Goal: Transaction & Acquisition: Purchase product/service

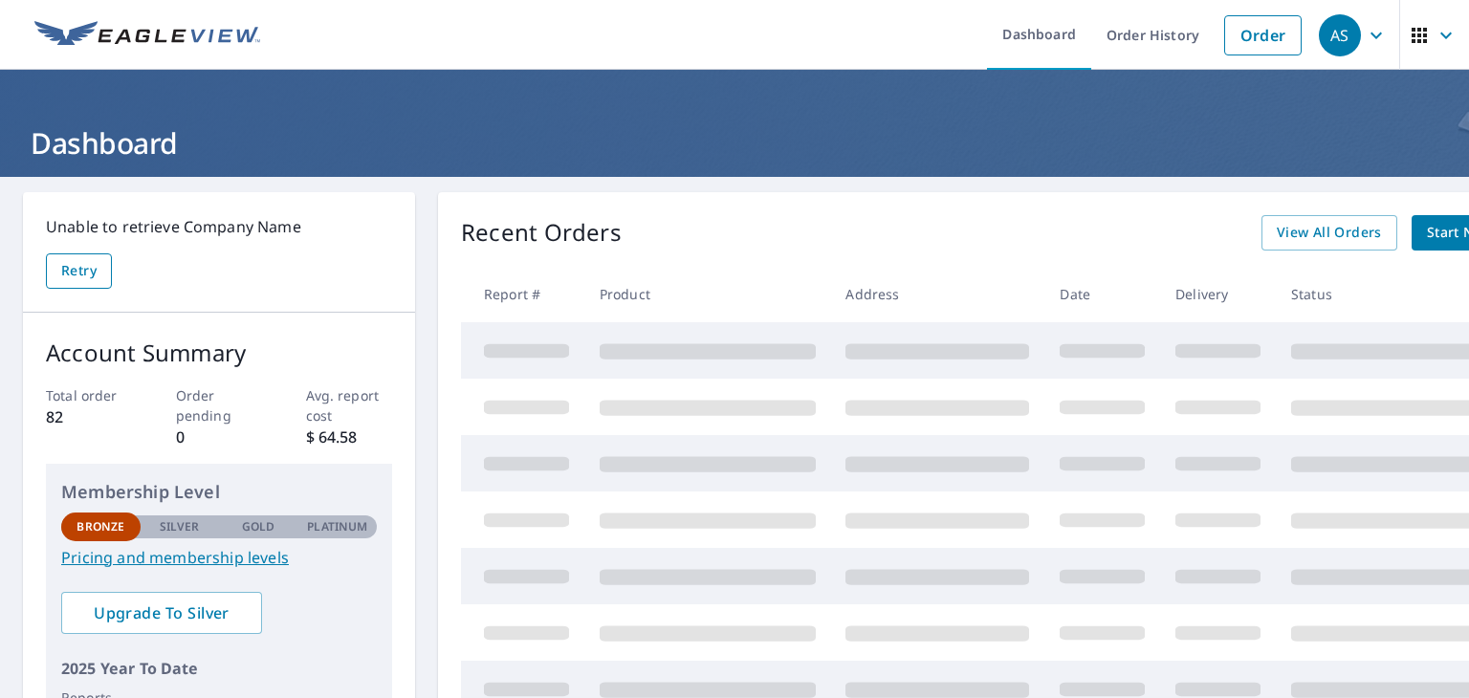
click at [95, 269] on span "Retry" at bounding box center [78, 271] width 35 height 24
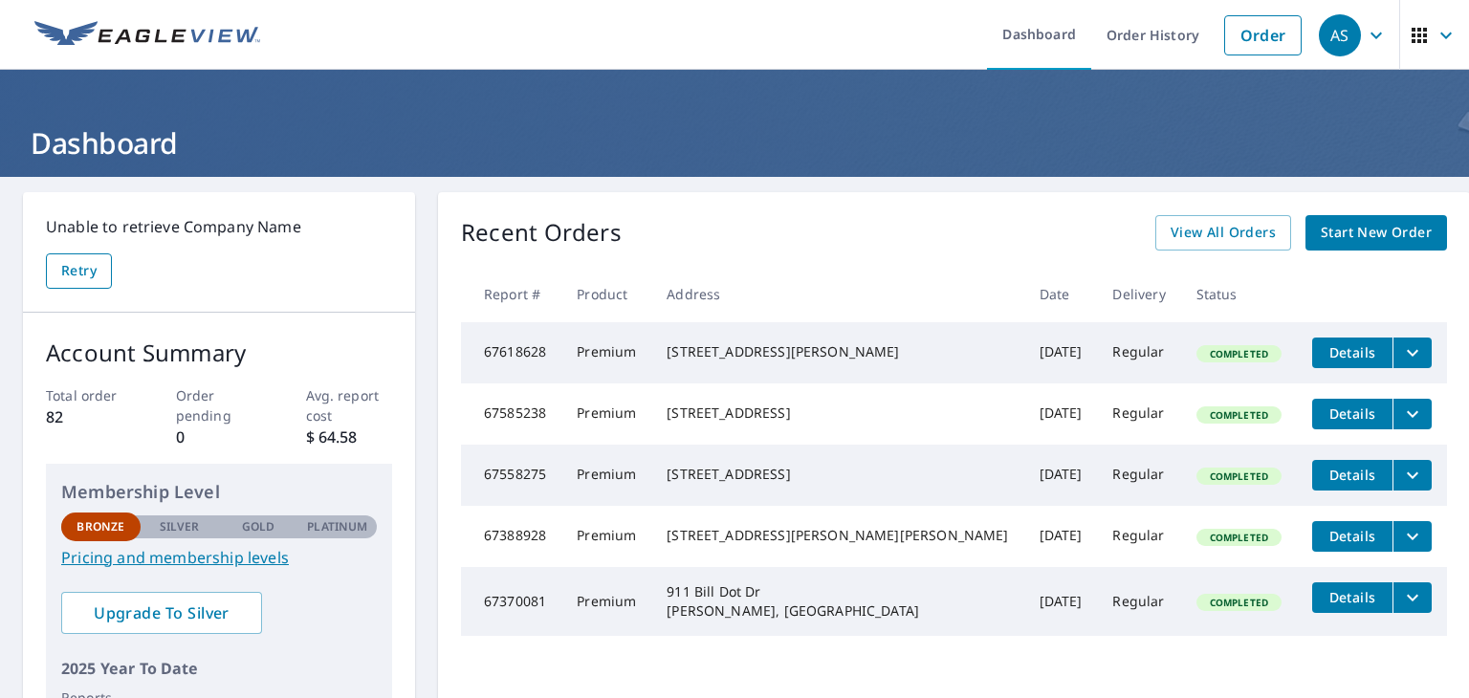
click at [70, 266] on span "Retry" at bounding box center [78, 271] width 35 height 24
click at [1352, 229] on span "Start New Order" at bounding box center [1376, 233] width 111 height 24
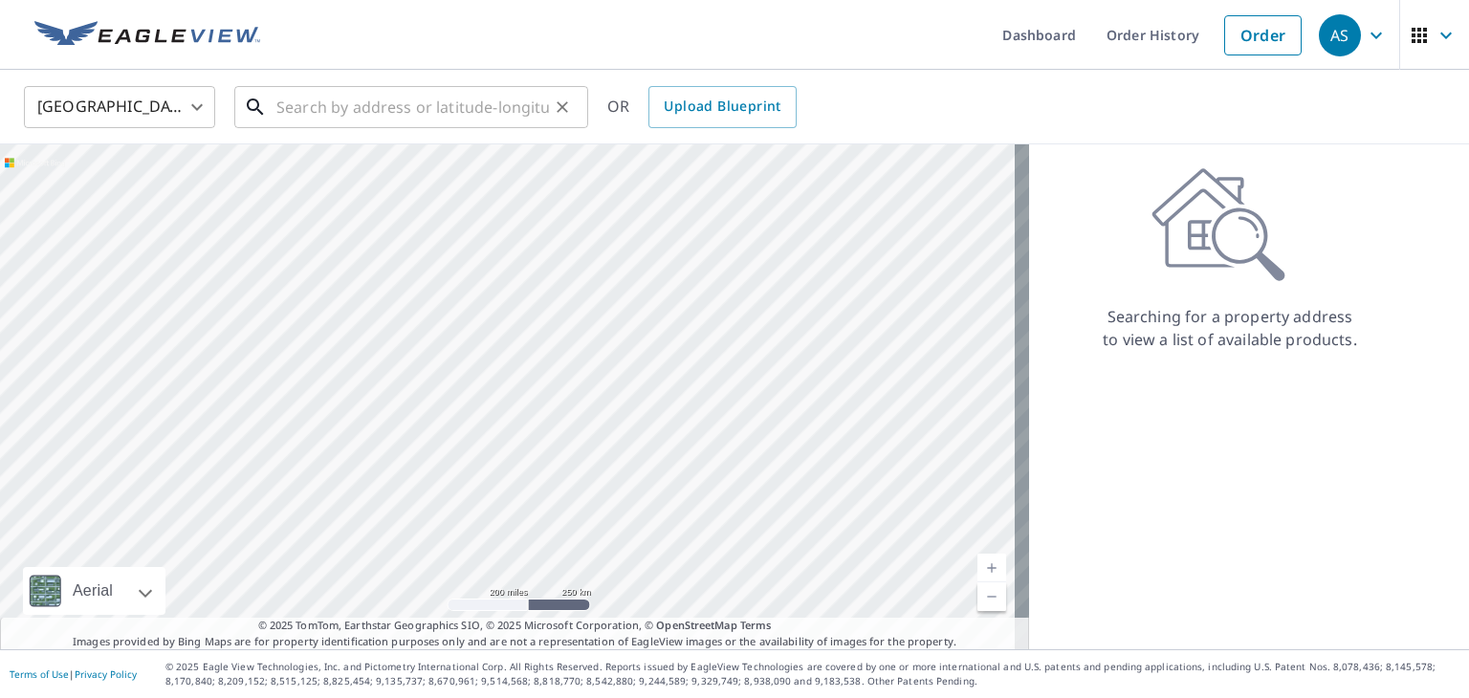
click at [395, 86] on input "text" at bounding box center [412, 107] width 273 height 54
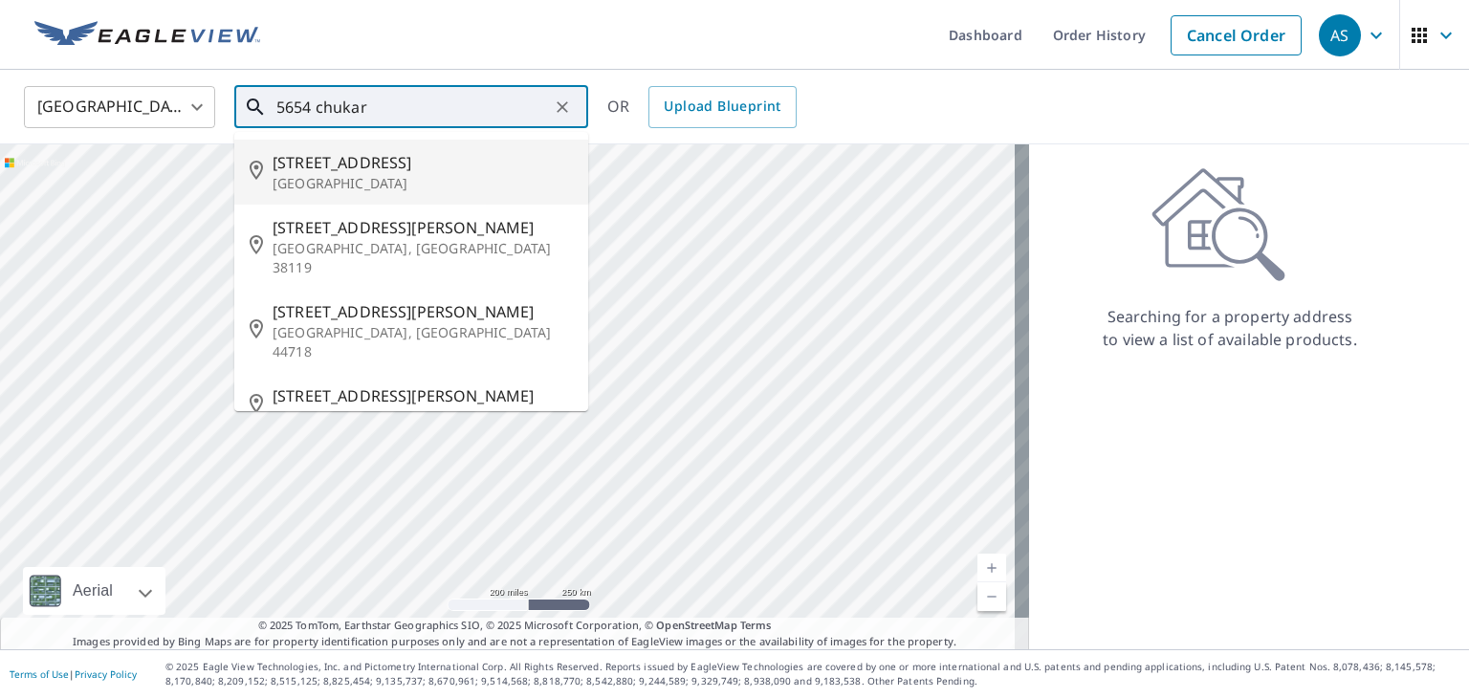
click at [378, 191] on p "[GEOGRAPHIC_DATA]" at bounding box center [423, 183] width 300 height 19
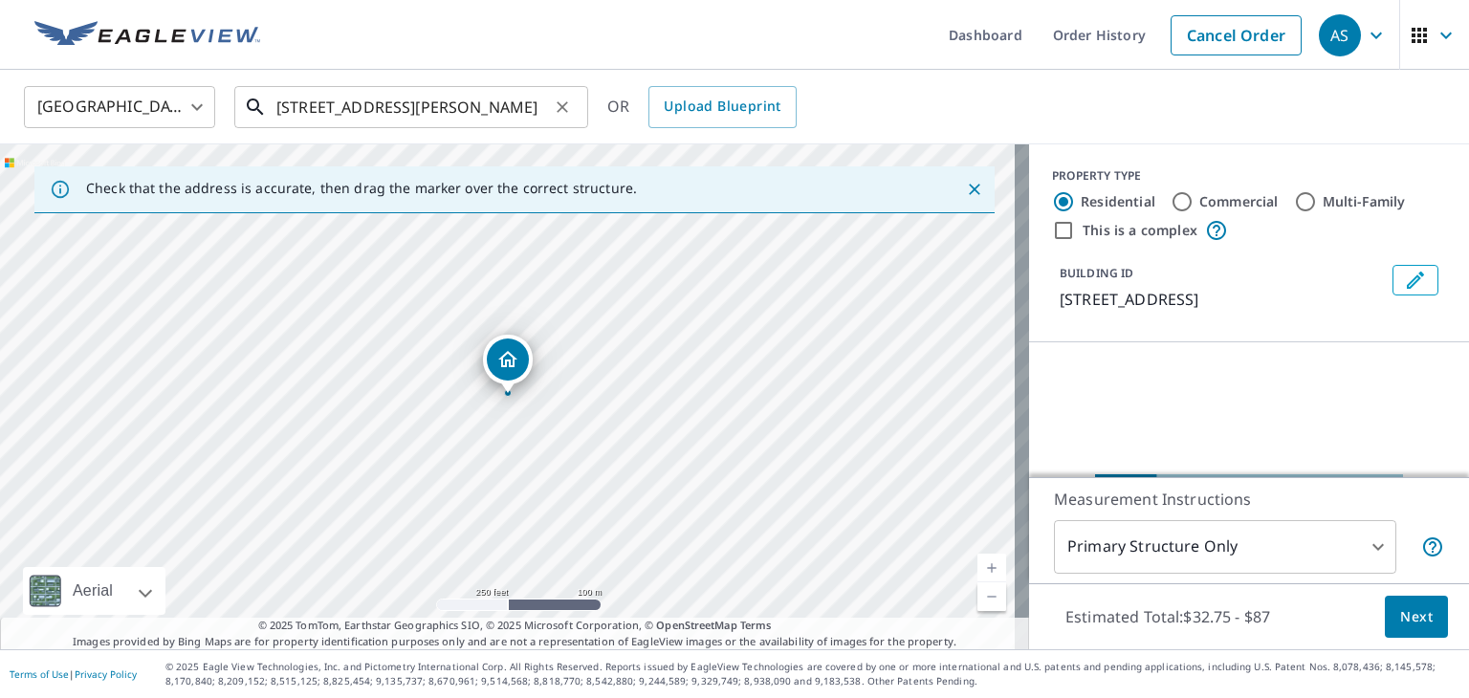
click at [430, 109] on input "[STREET_ADDRESS][PERSON_NAME]" at bounding box center [412, 107] width 273 height 54
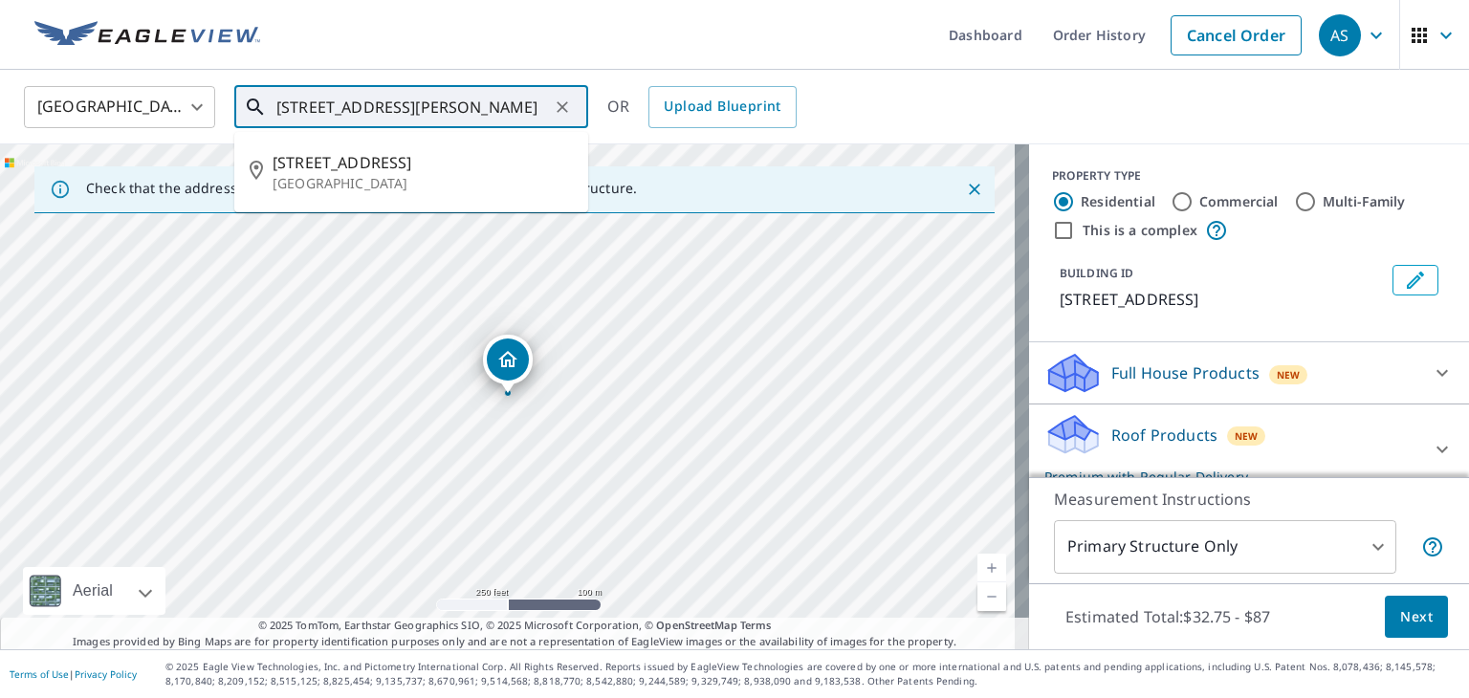
drag, startPoint x: 531, startPoint y: 106, endPoint x: 323, endPoint y: 103, distance: 207.5
click at [323, 103] on input "[STREET_ADDRESS][PERSON_NAME]" at bounding box center [412, 107] width 273 height 54
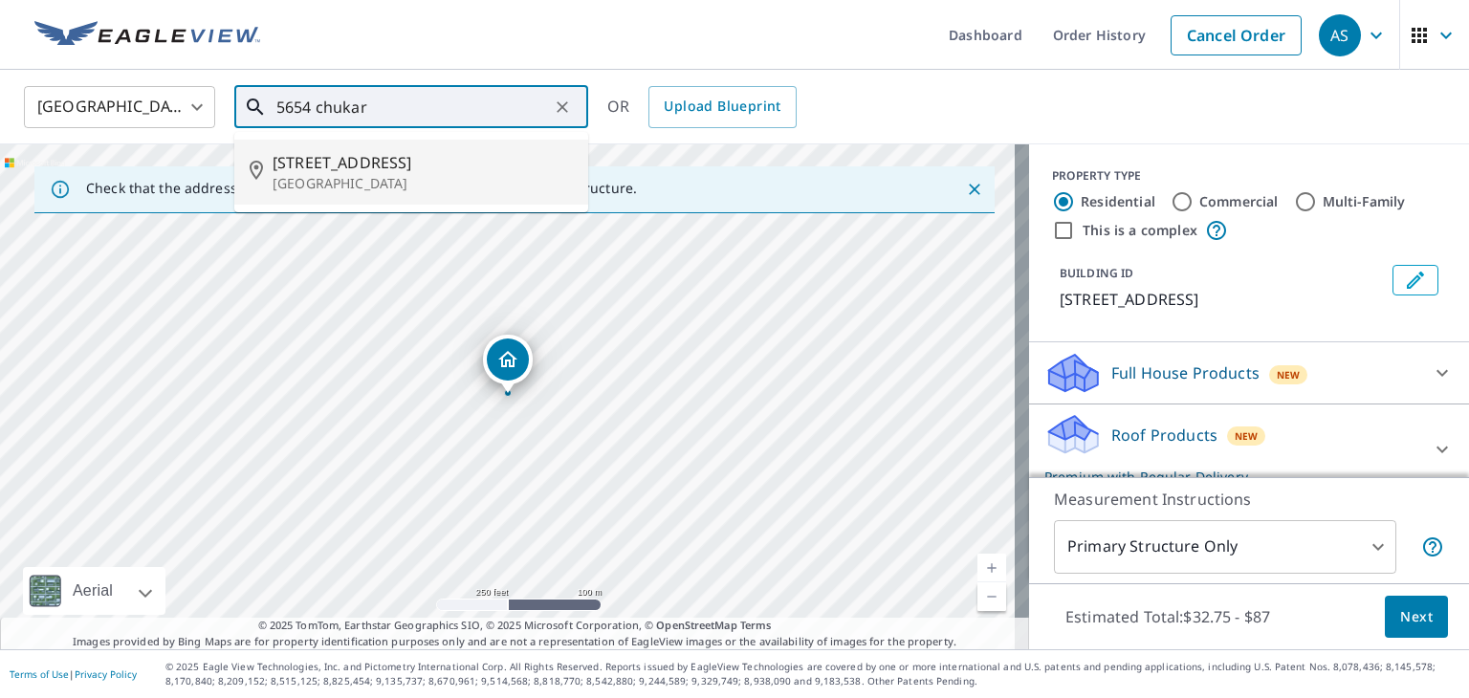
click at [346, 170] on span "[STREET_ADDRESS]" at bounding box center [423, 162] width 300 height 23
type input "[STREET_ADDRESS][PERSON_NAME]"
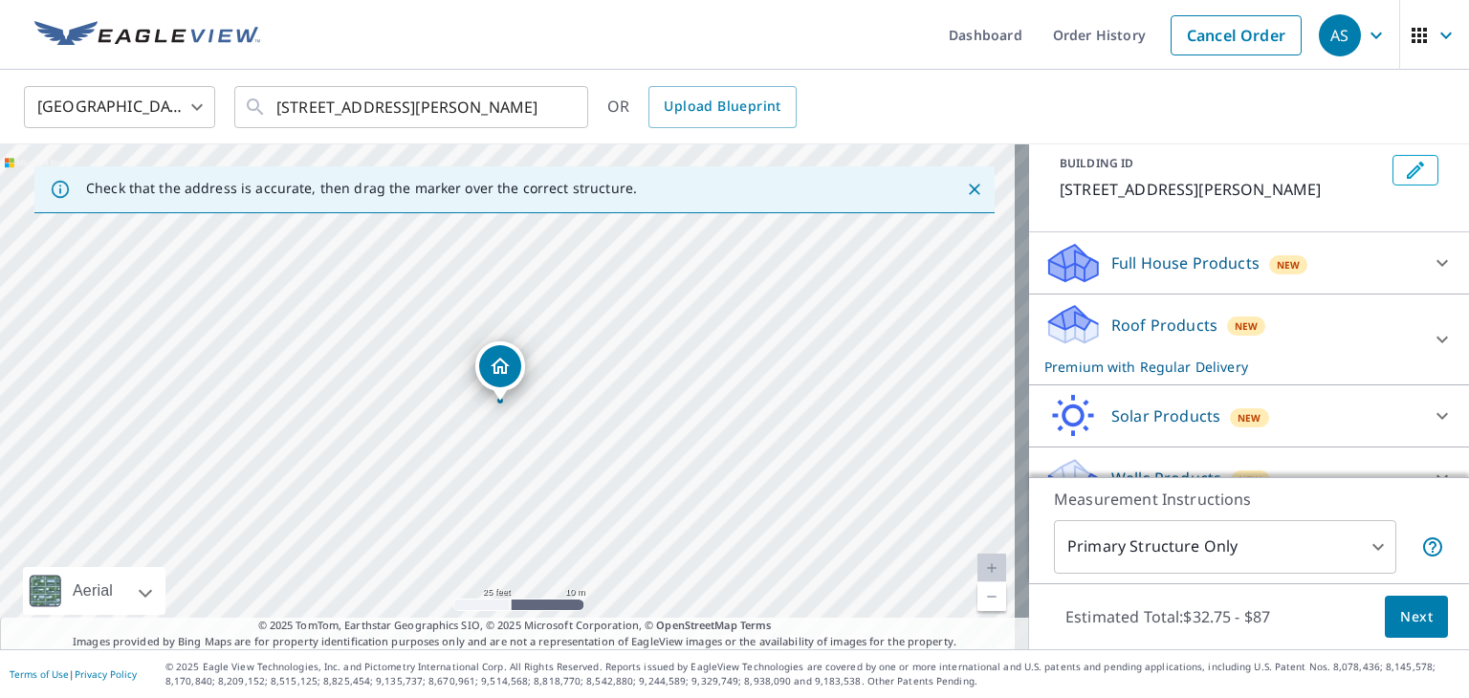
scroll to position [142, 0]
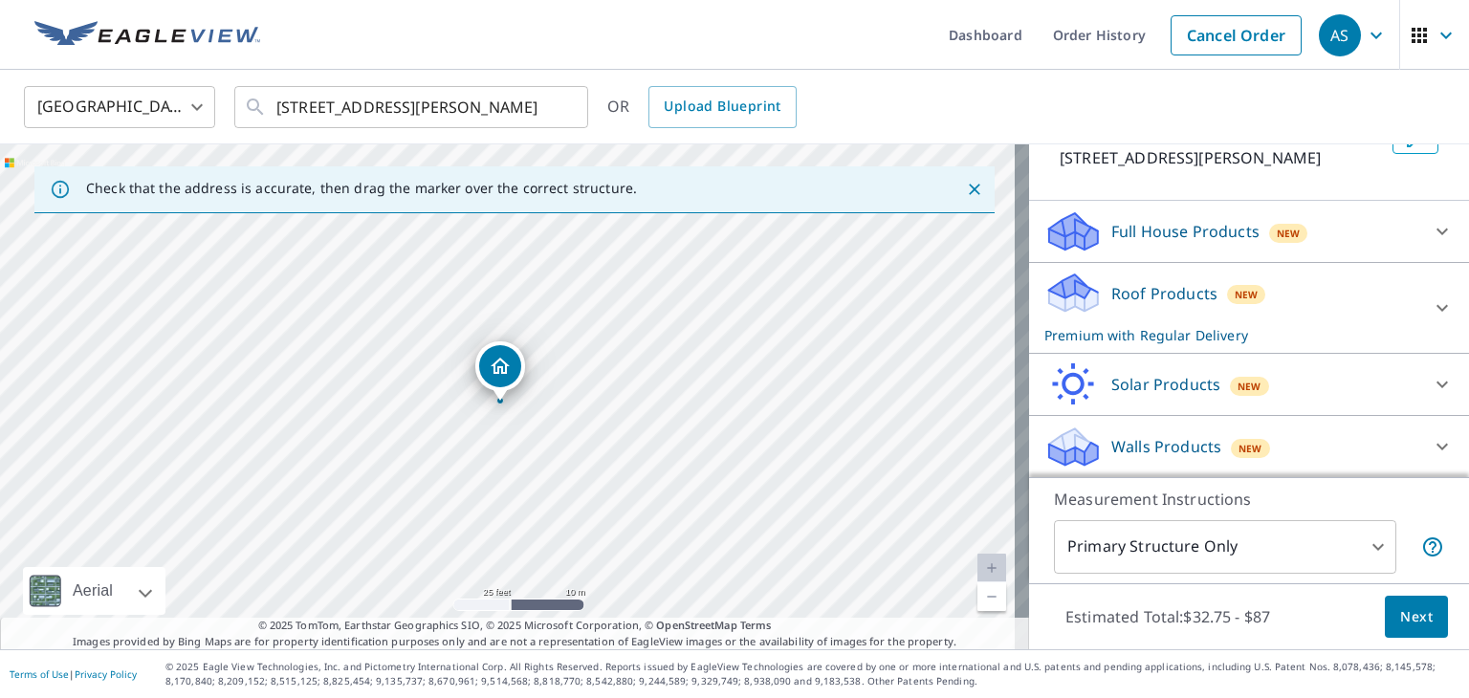
click at [1411, 607] on span "Next" at bounding box center [1416, 617] width 33 height 24
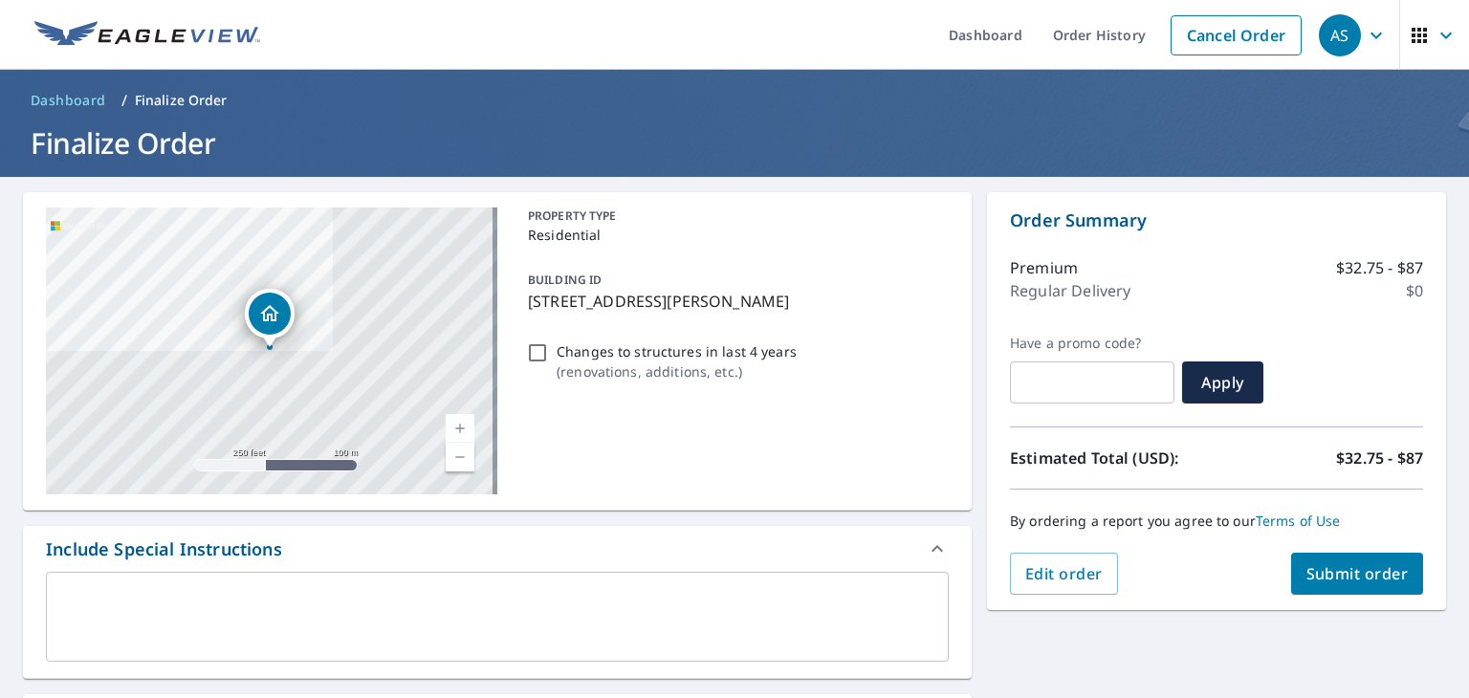
click at [1358, 569] on span "Submit order" at bounding box center [1357, 573] width 102 height 21
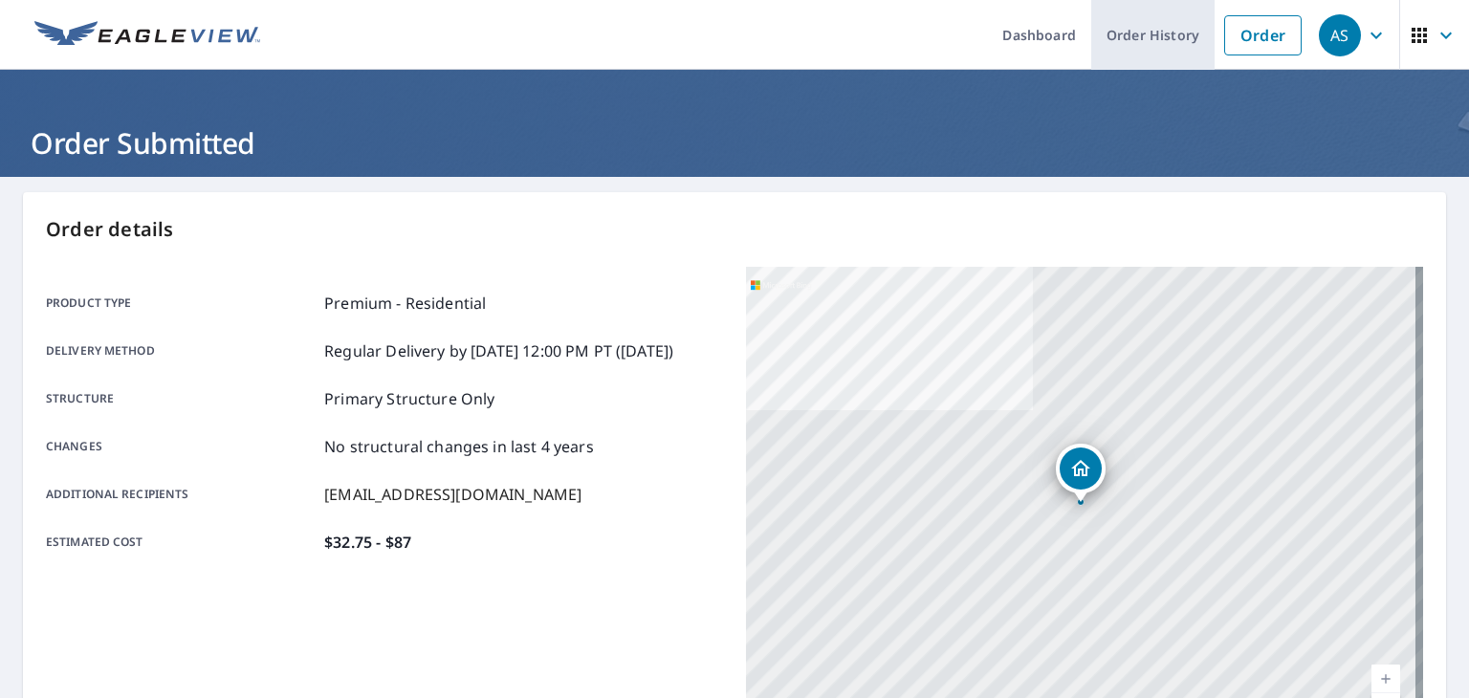
click at [1156, 43] on link "Order History" at bounding box center [1152, 35] width 123 height 70
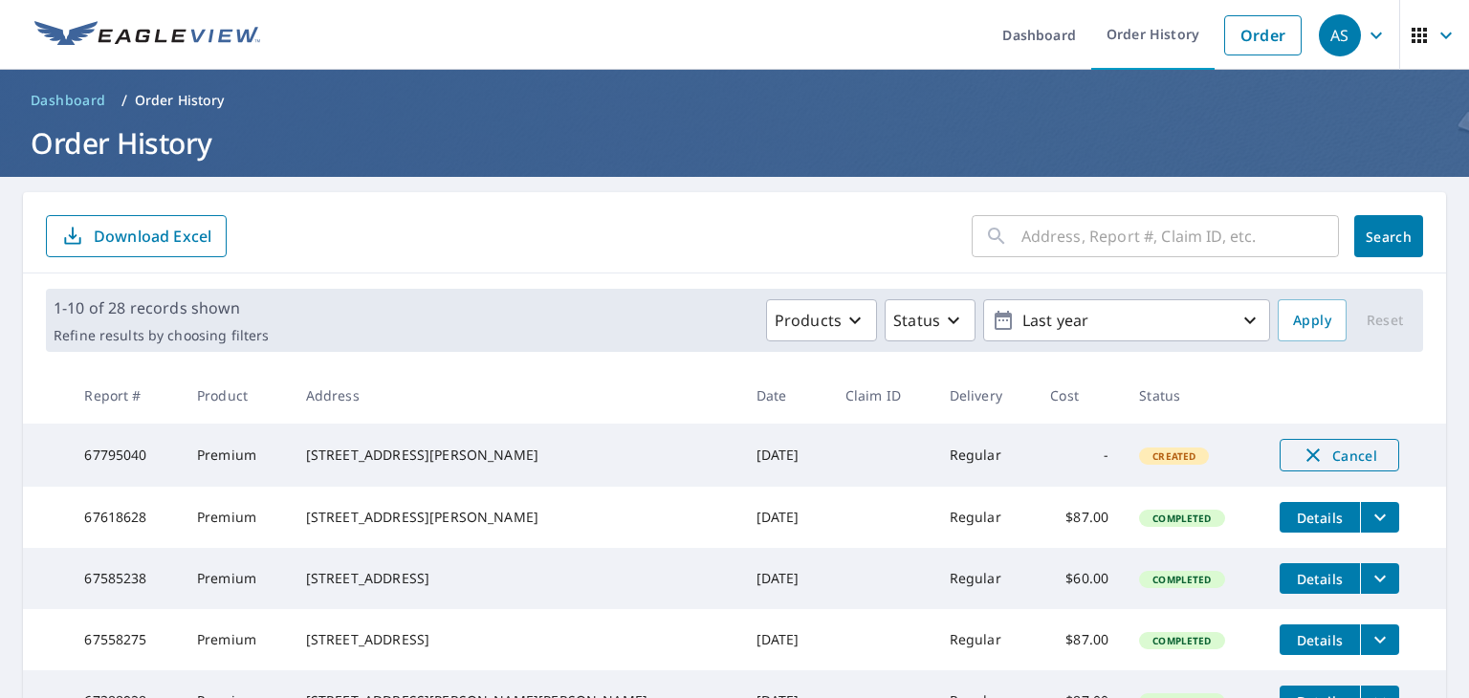
click at [1300, 454] on span "Cancel" at bounding box center [1339, 455] width 79 height 23
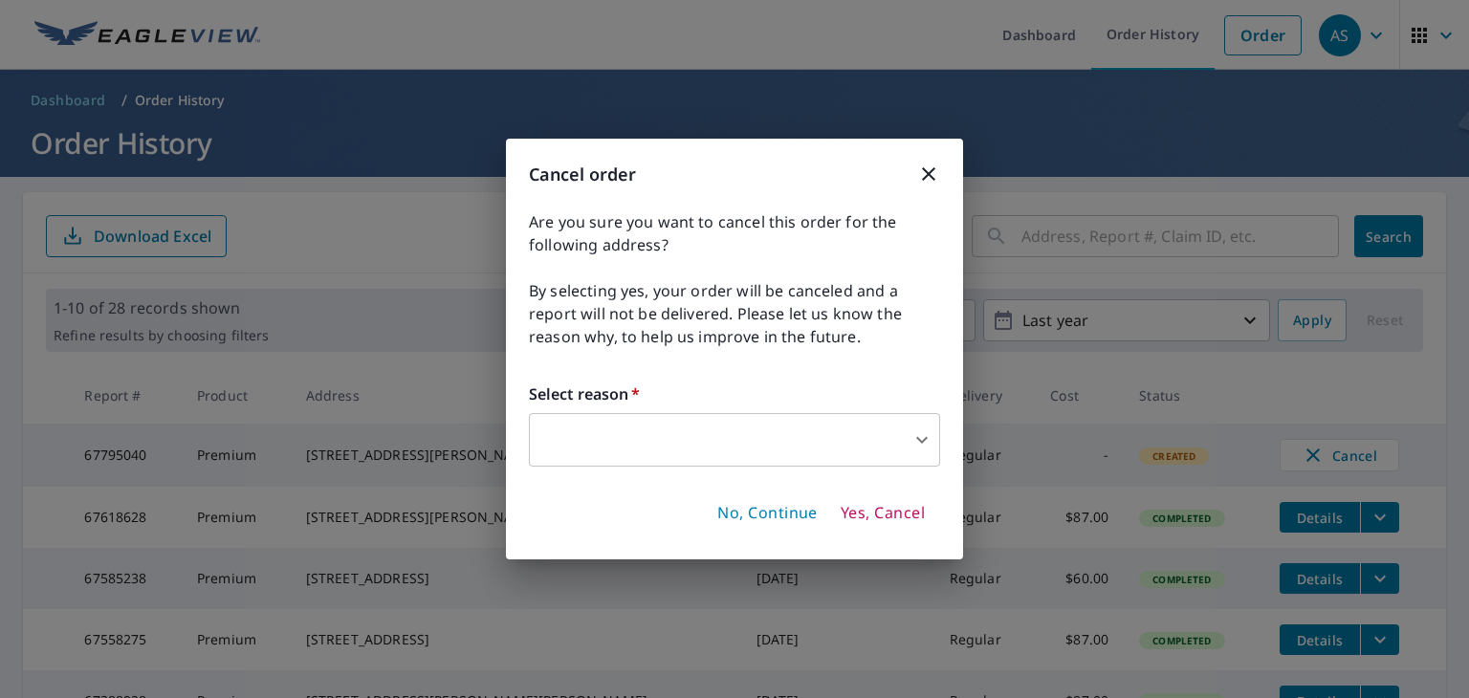
click at [685, 422] on body "AS AS Dashboard Order History Order AS Dashboard / Order History Order History …" at bounding box center [734, 349] width 1469 height 698
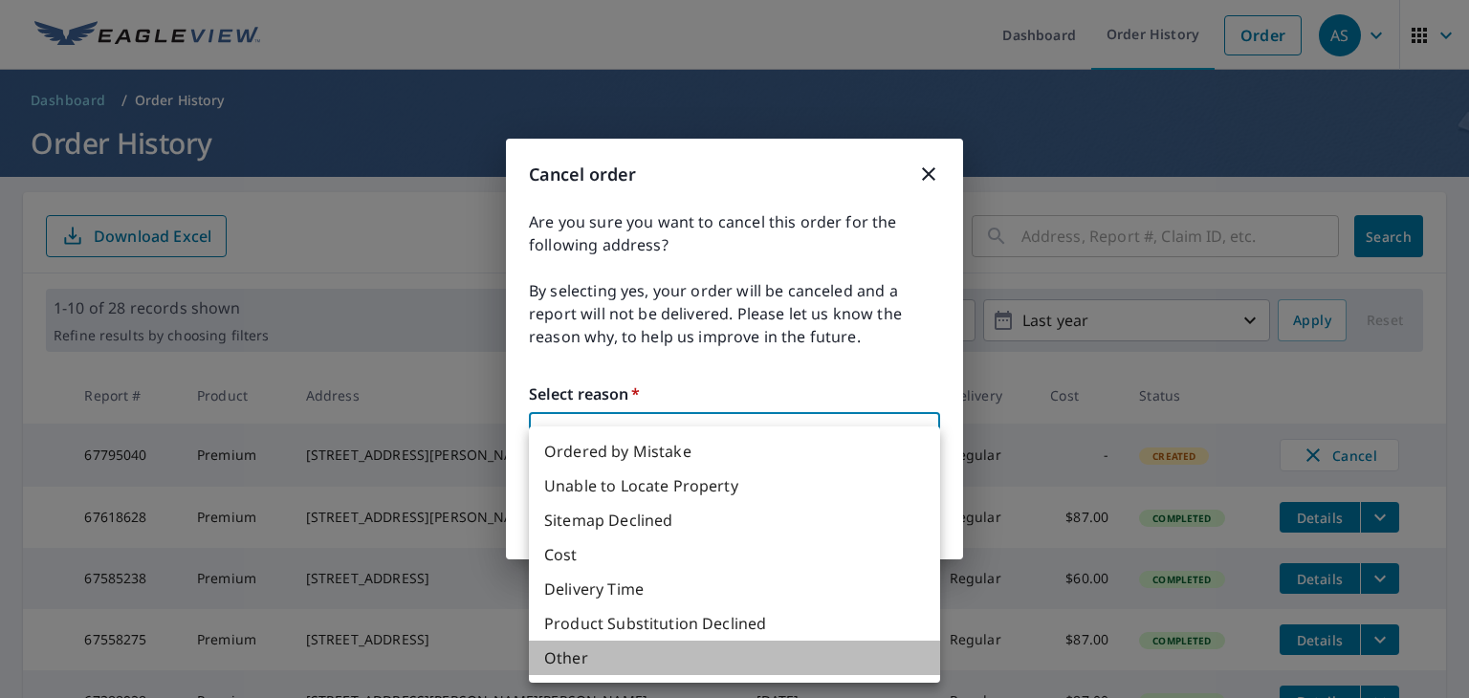
click at [583, 655] on li "Other" at bounding box center [734, 658] width 411 height 34
type input "36"
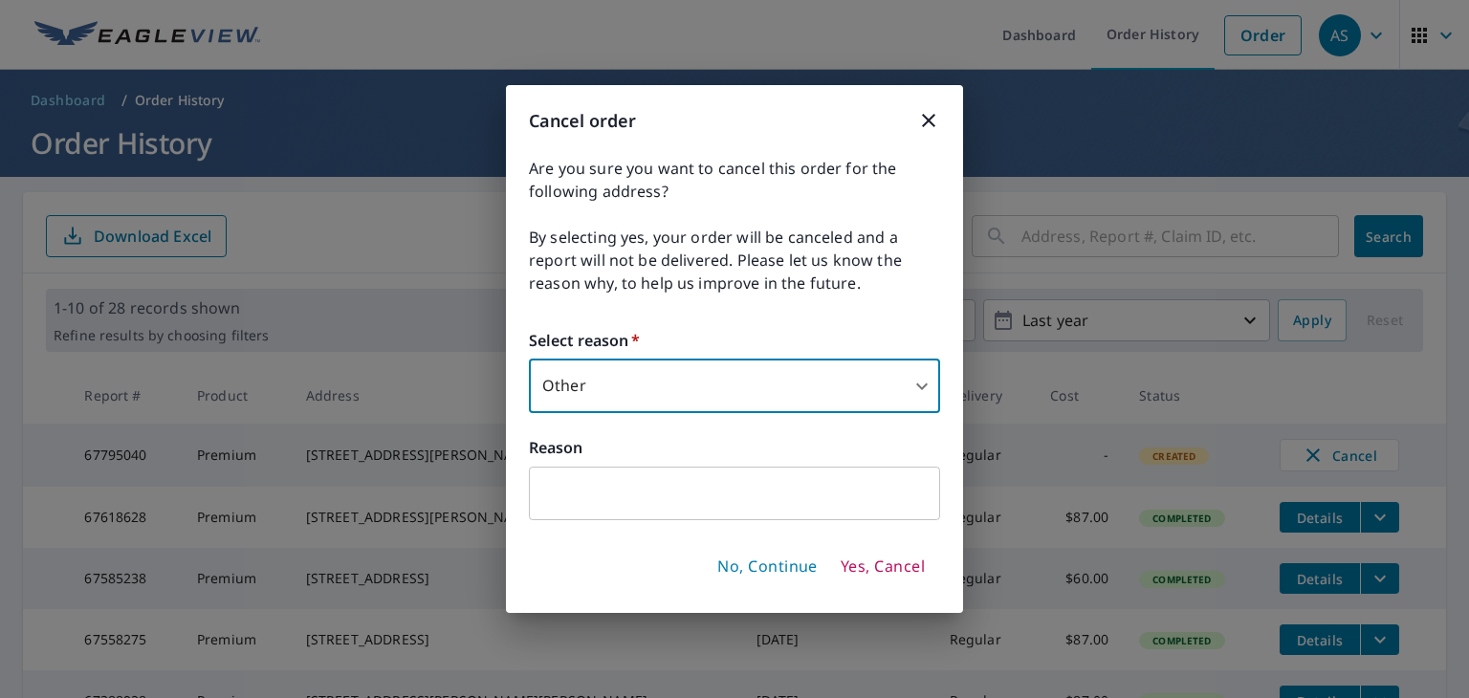
click at [631, 483] on input "text" at bounding box center [734, 494] width 411 height 54
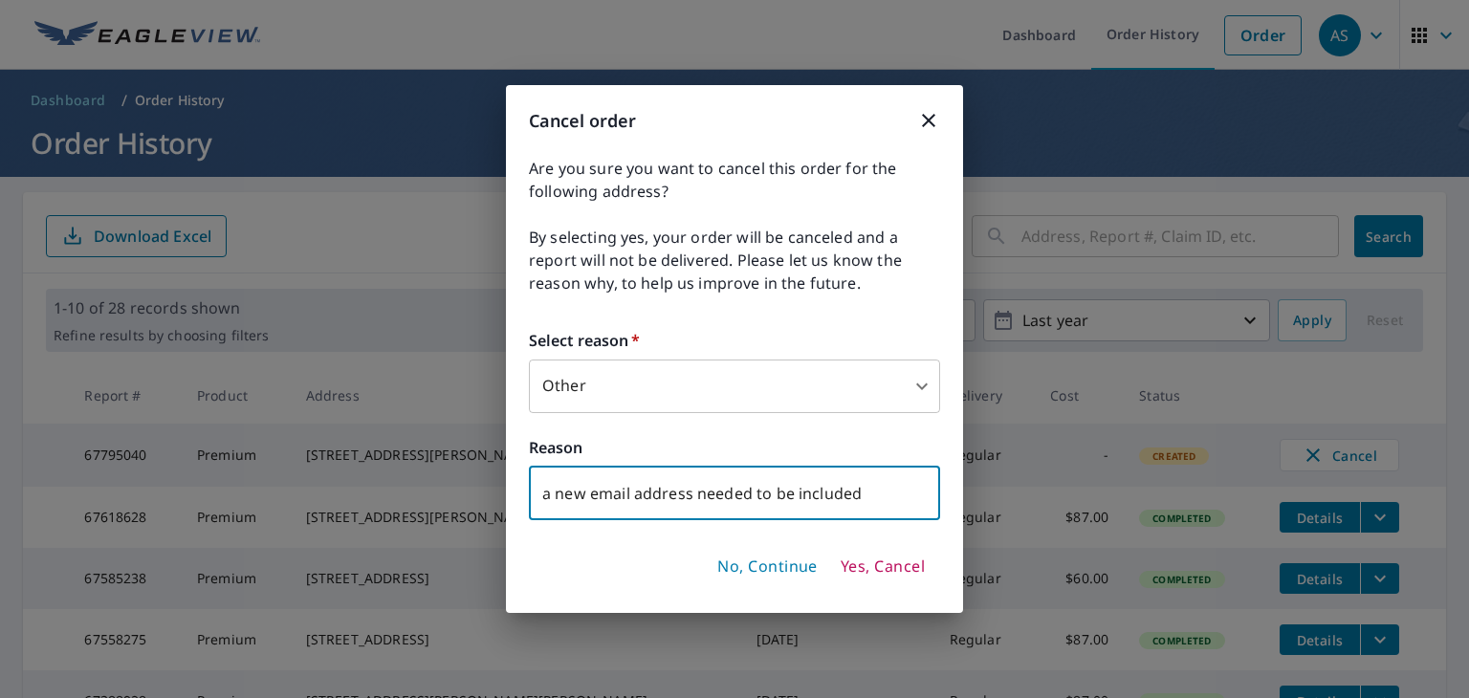
type input "a new email address needed to be included"
click at [863, 569] on span "Yes, Cancel" at bounding box center [883, 567] width 84 height 21
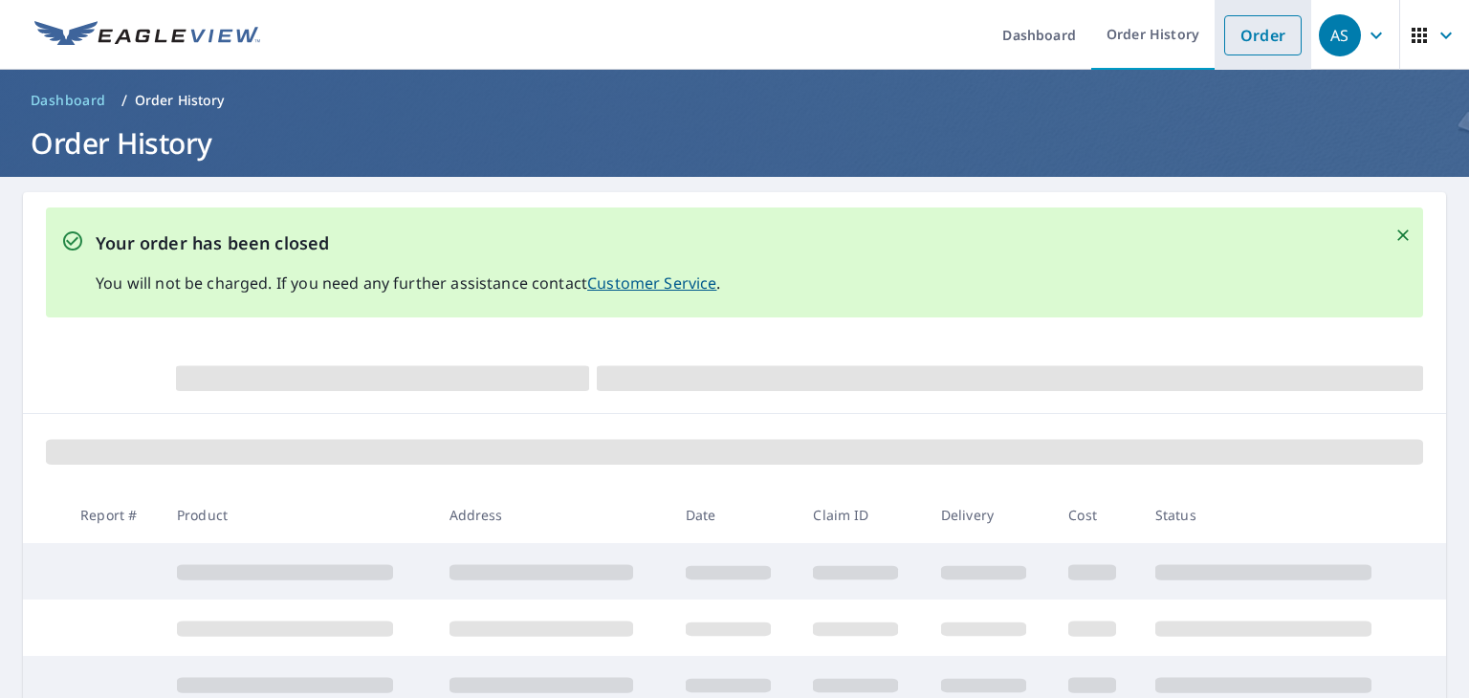
click at [1235, 39] on link "Order" at bounding box center [1262, 35] width 77 height 40
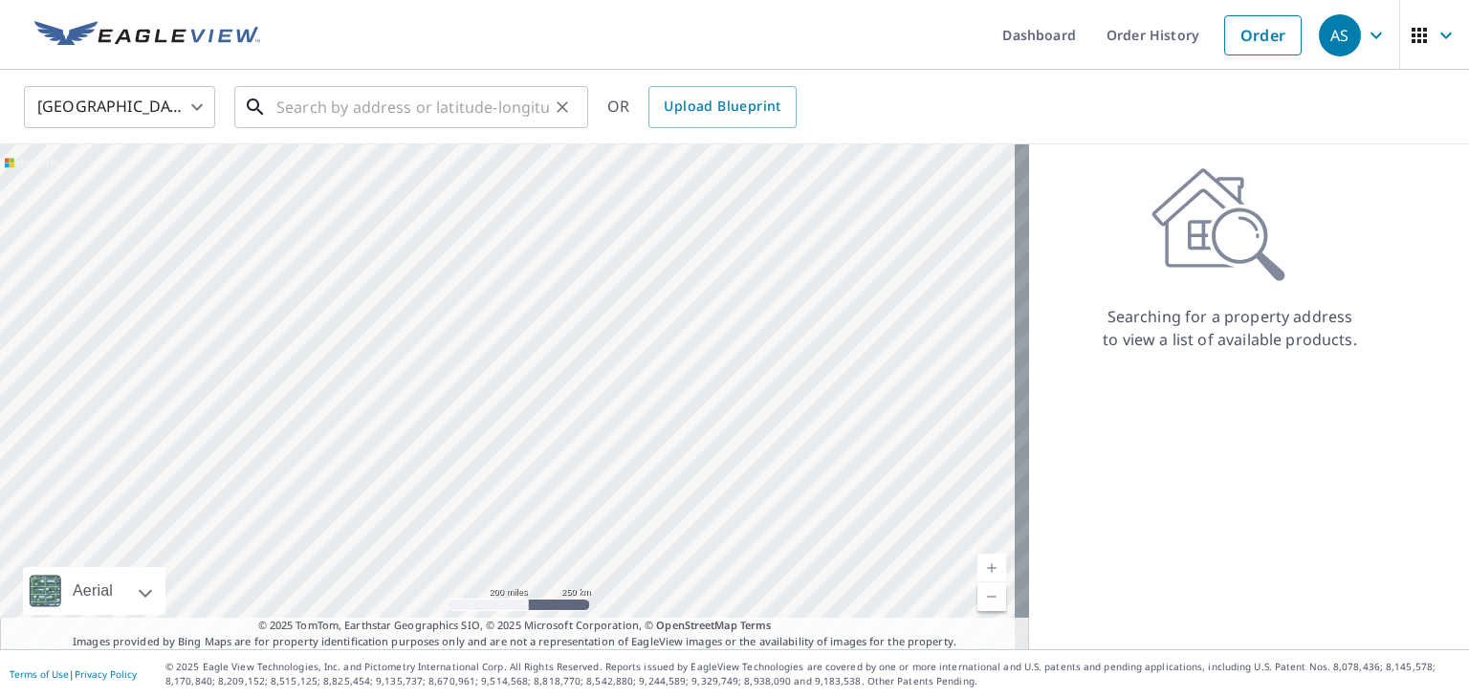
click at [396, 101] on input "text" at bounding box center [412, 107] width 273 height 54
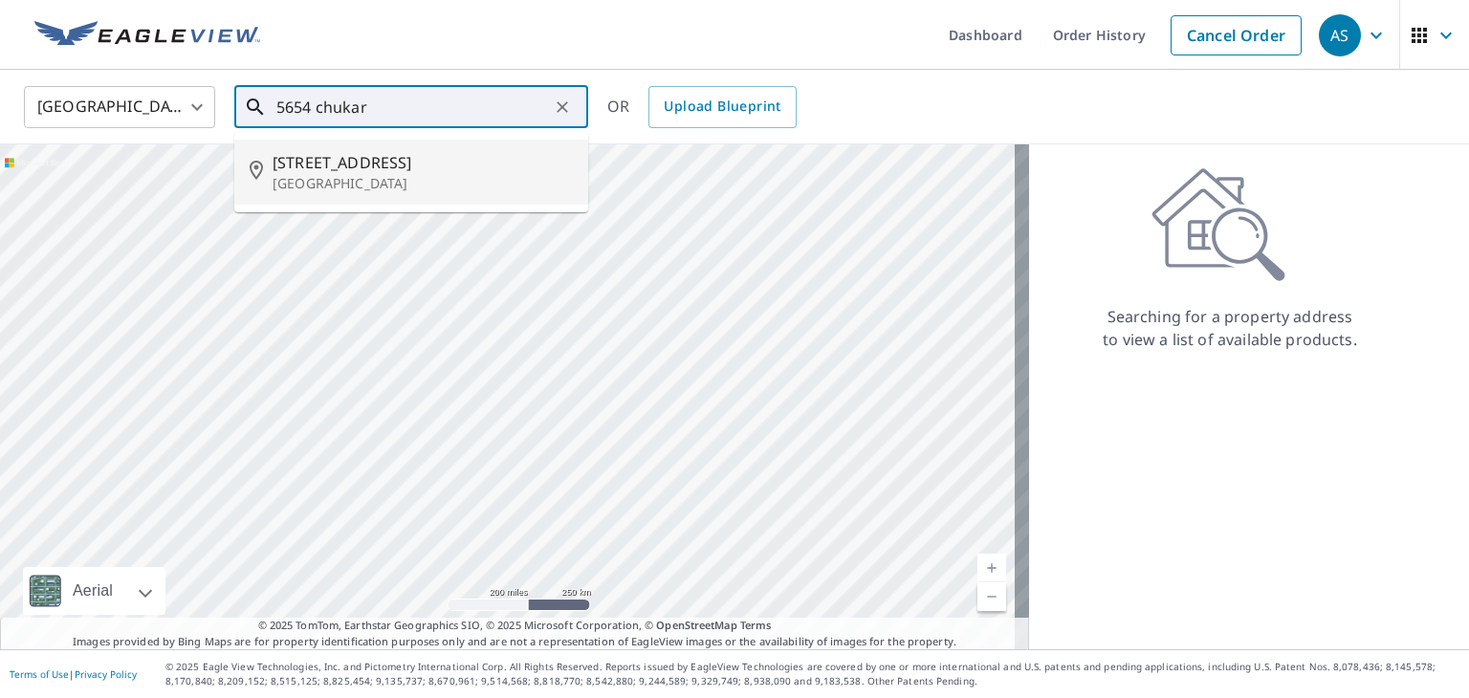
click at [353, 174] on p "[GEOGRAPHIC_DATA]" at bounding box center [423, 183] width 300 height 19
type input "[STREET_ADDRESS][PERSON_NAME]"
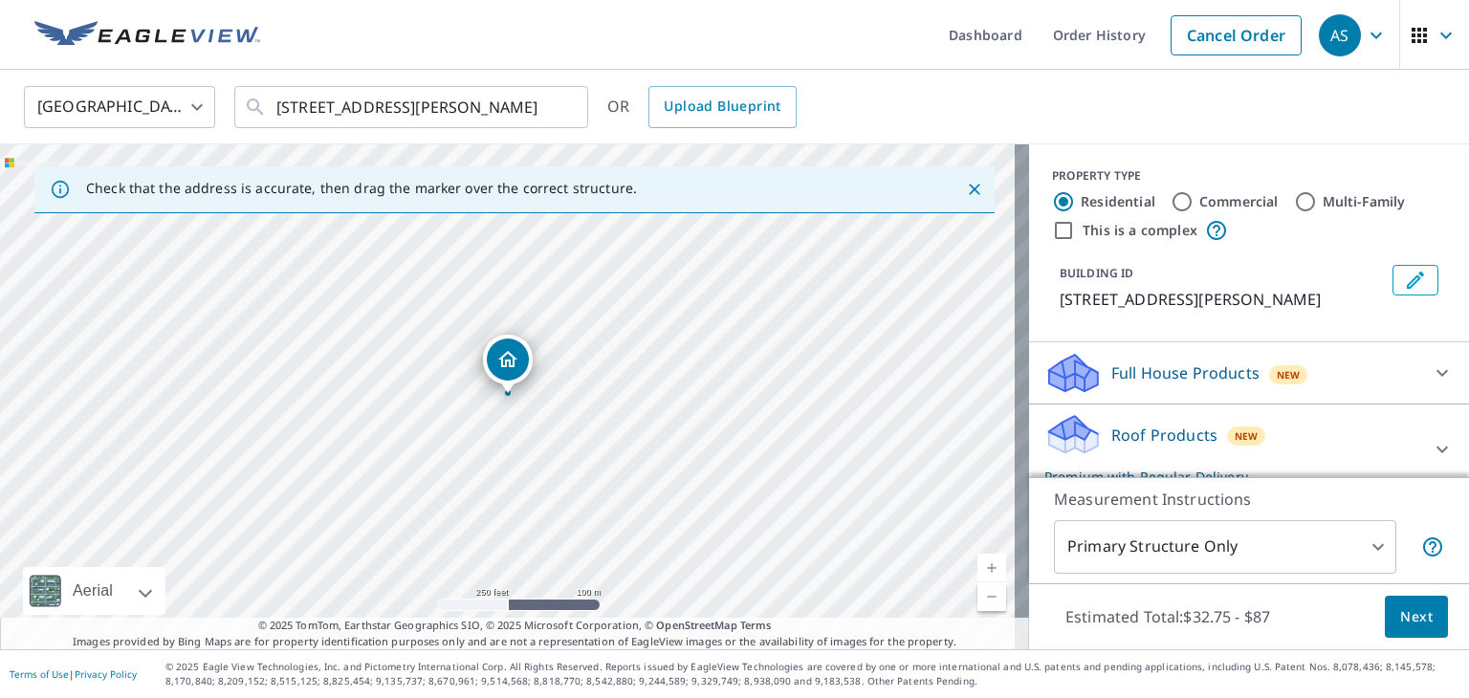
click at [1400, 614] on span "Next" at bounding box center [1416, 617] width 33 height 24
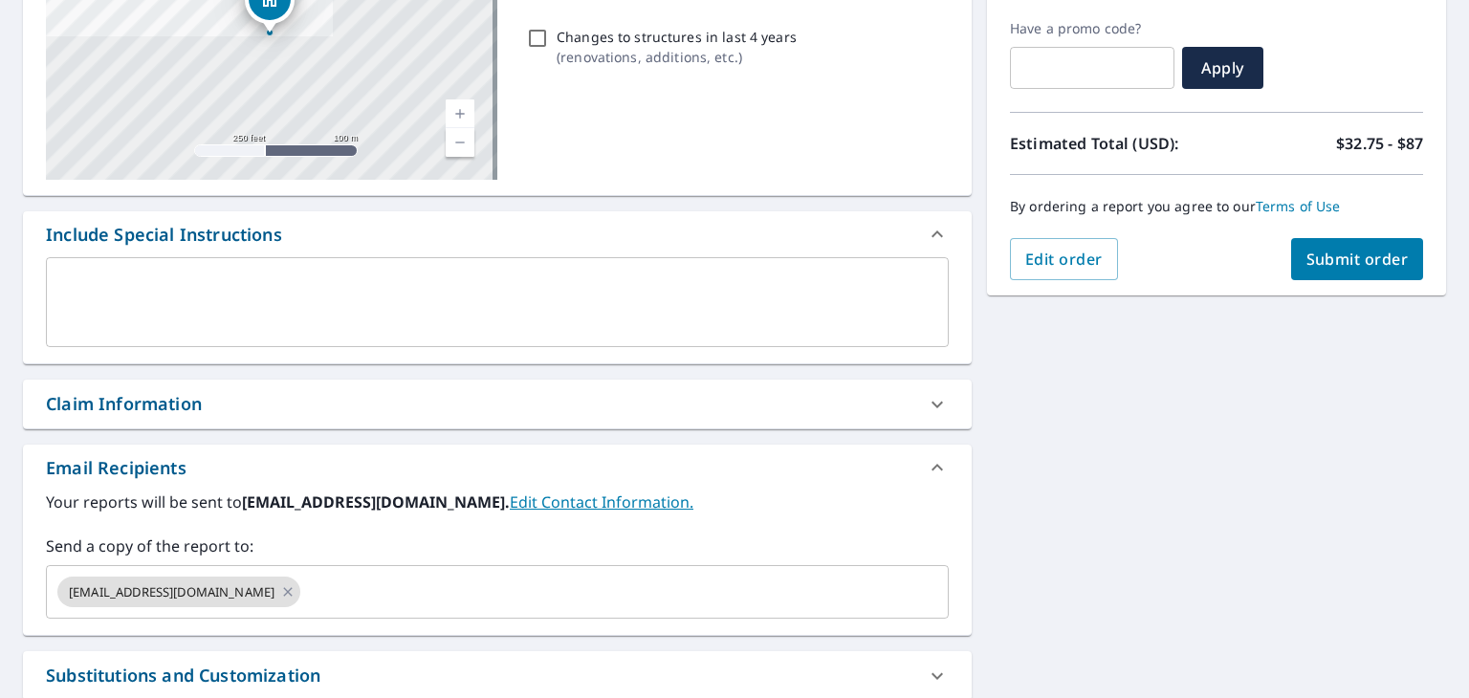
scroll to position [318, 0]
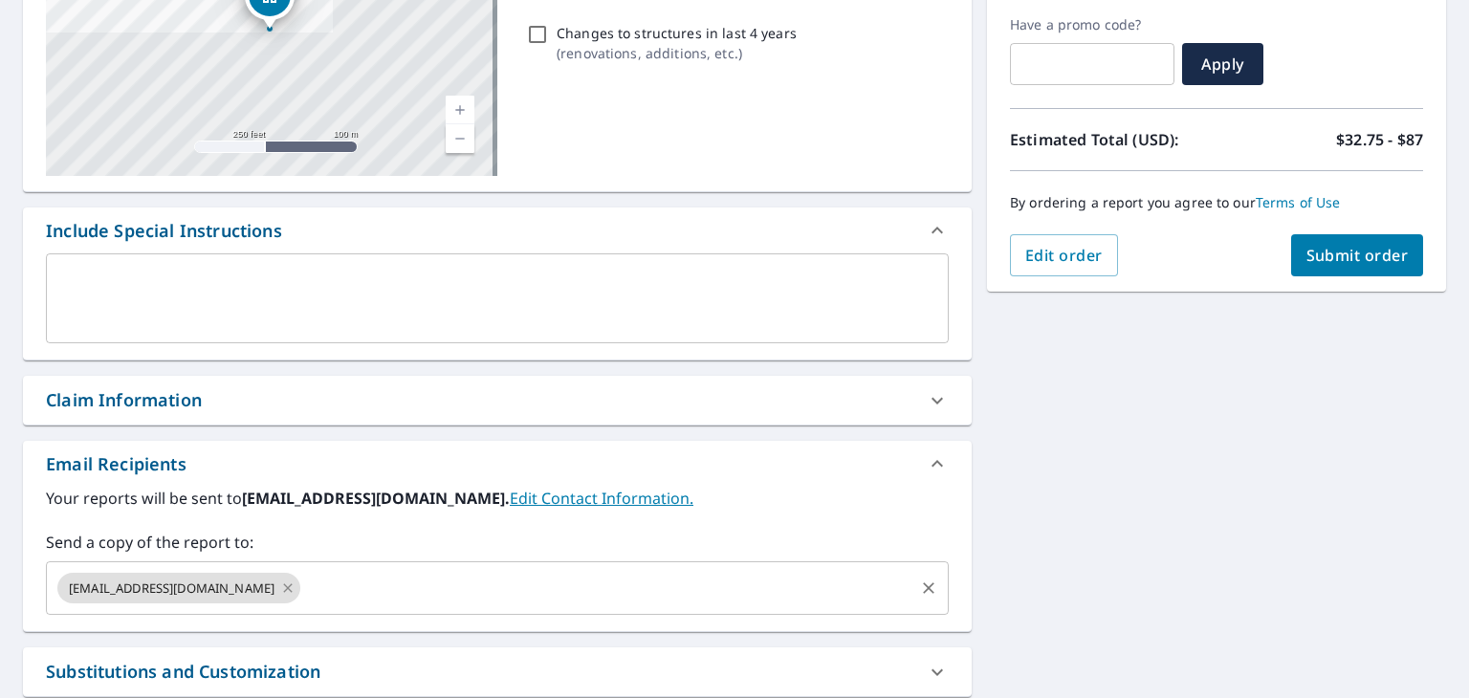
click at [284, 585] on icon at bounding box center [288, 587] width 9 height 9
click at [272, 585] on input "text" at bounding box center [483, 588] width 857 height 36
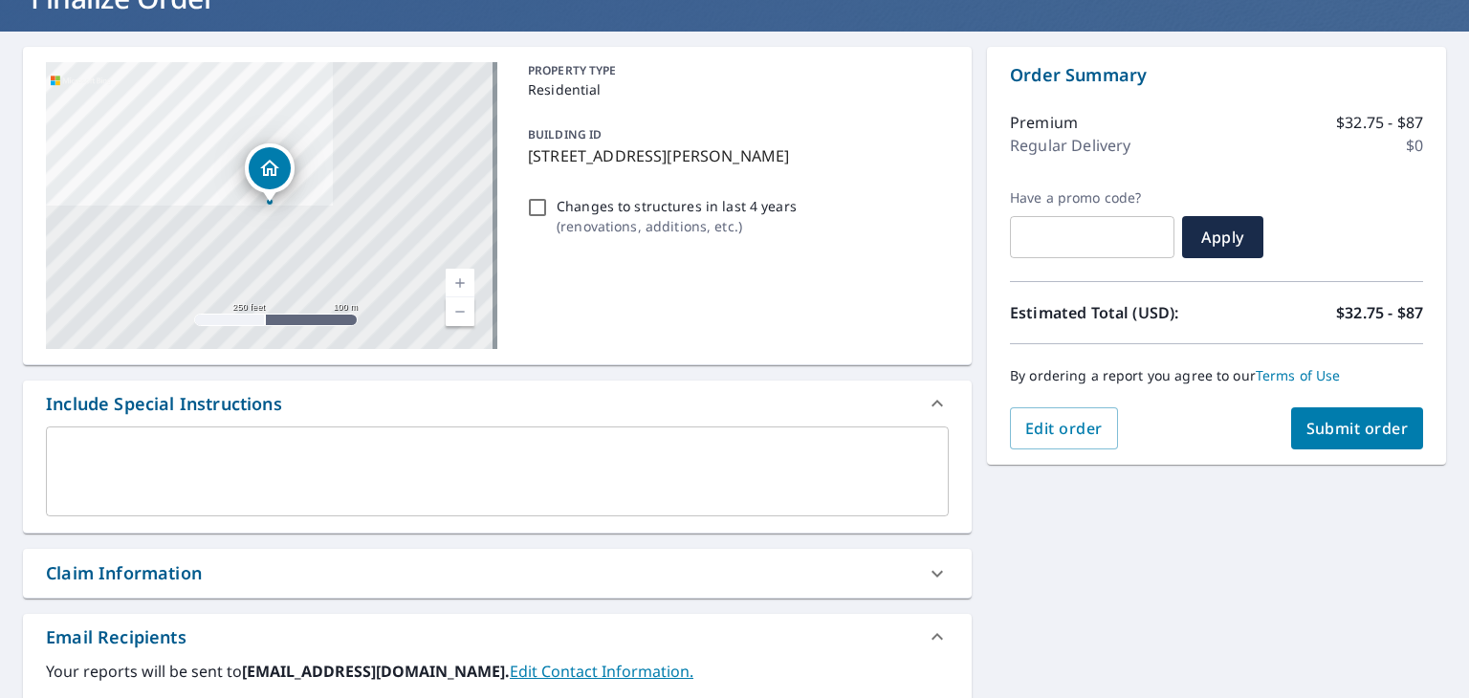
scroll to position [48, 0]
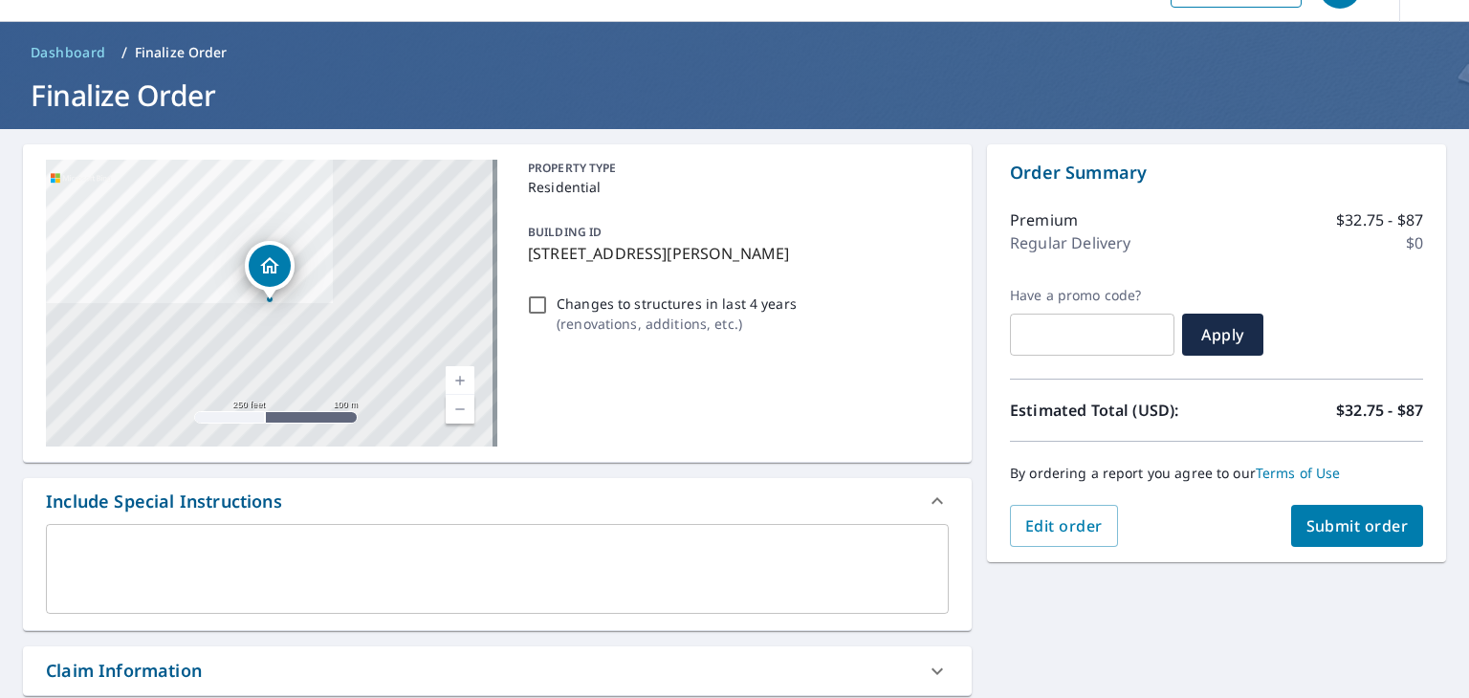
type input "[EMAIL_ADDRESS][DOMAIN_NAME]"
click at [1309, 523] on span "Submit order" at bounding box center [1357, 525] width 102 height 21
